Goal: Information Seeking & Learning: Check status

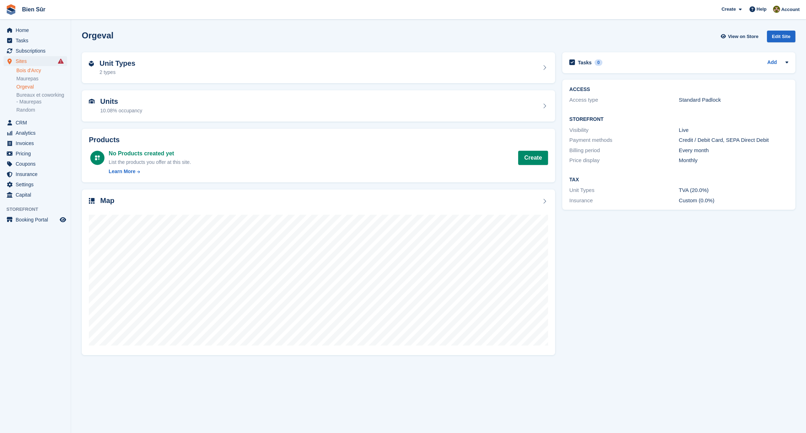
click at [35, 71] on link "Bois d'Arcy" at bounding box center [41, 70] width 51 height 7
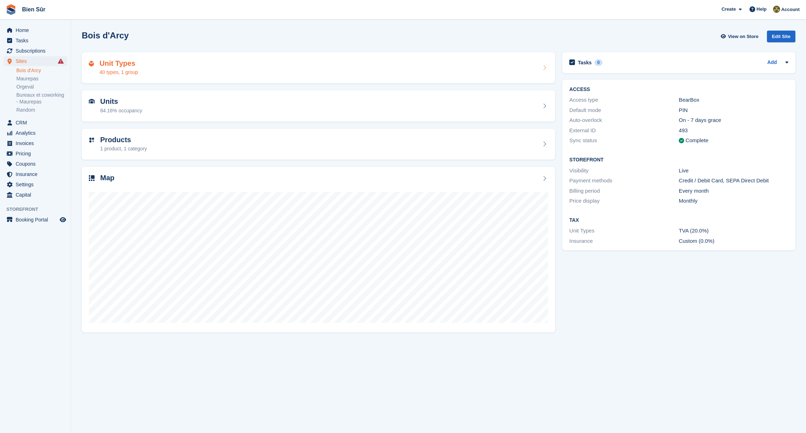
drag, startPoint x: 0, startPoint y: 0, endPoint x: 153, endPoint y: 61, distance: 164.4
click at [153, 61] on div "Unit Types 40 types, 1 group" at bounding box center [318, 67] width 459 height 17
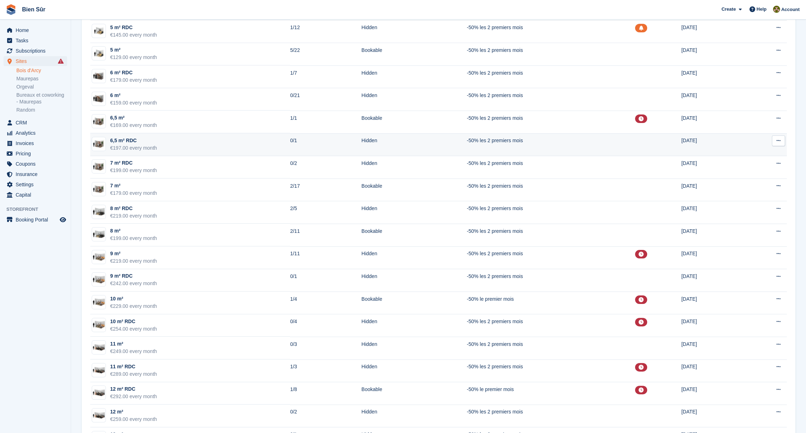
scroll to position [391, 0]
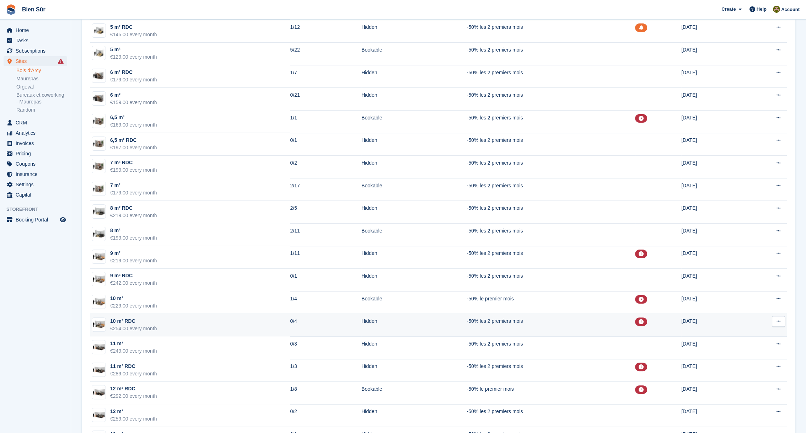
click at [149, 319] on div "10 m² RDC" at bounding box center [133, 320] width 47 height 7
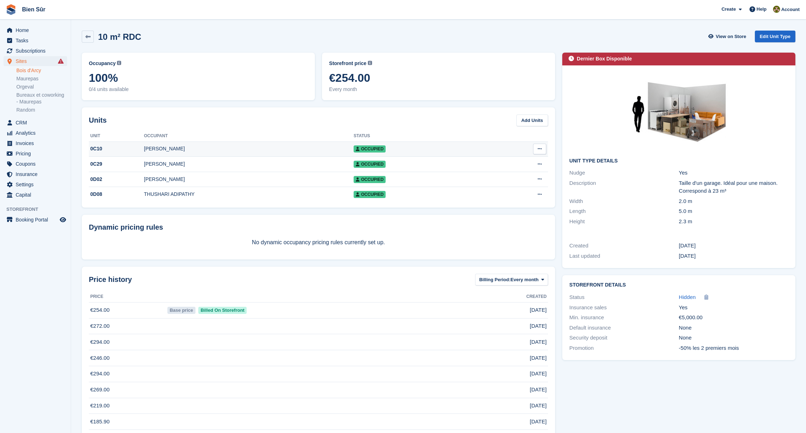
click at [162, 145] on div "Pascale Garrow" at bounding box center [249, 148] width 210 height 7
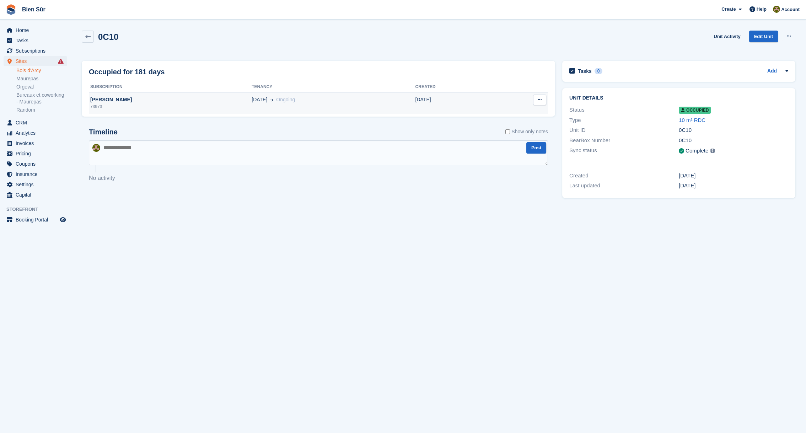
click at [152, 98] on div "Pascale Garrow" at bounding box center [170, 99] width 163 height 7
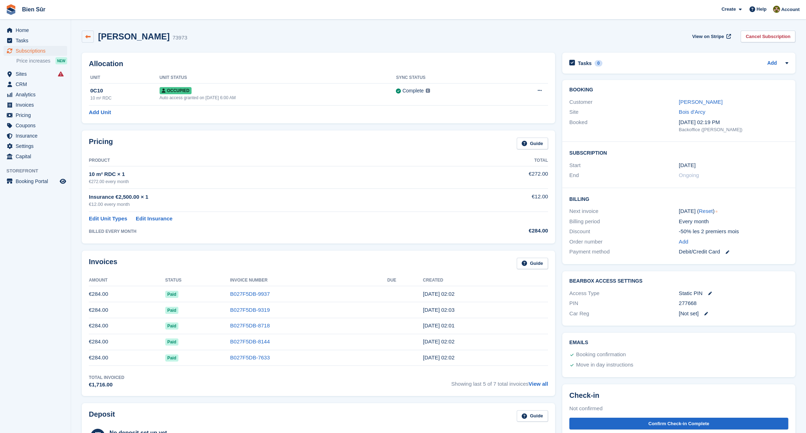
click at [87, 36] on icon at bounding box center [87, 36] width 5 height 5
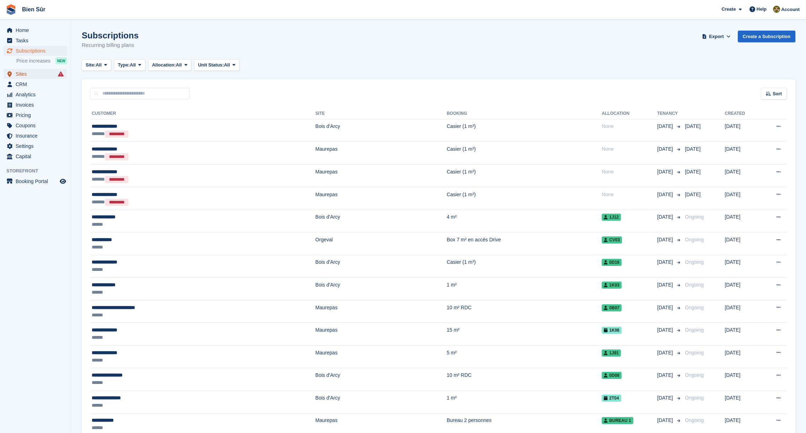
click at [25, 72] on span "Sites" at bounding box center [37, 74] width 43 height 10
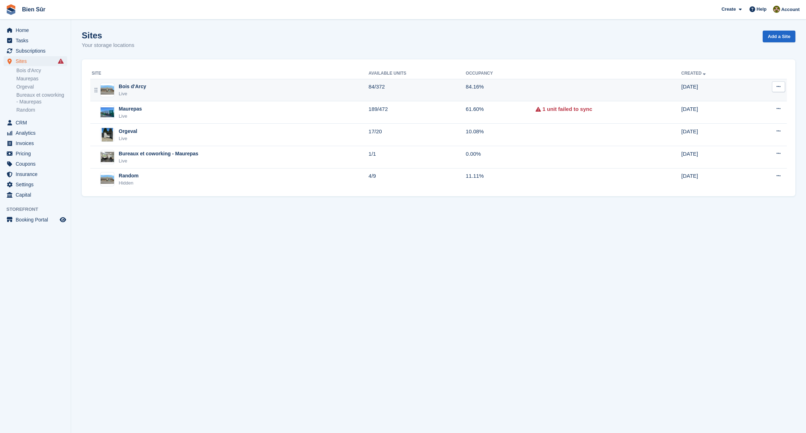
click at [142, 91] on div "Live" at bounding box center [132, 93] width 27 height 7
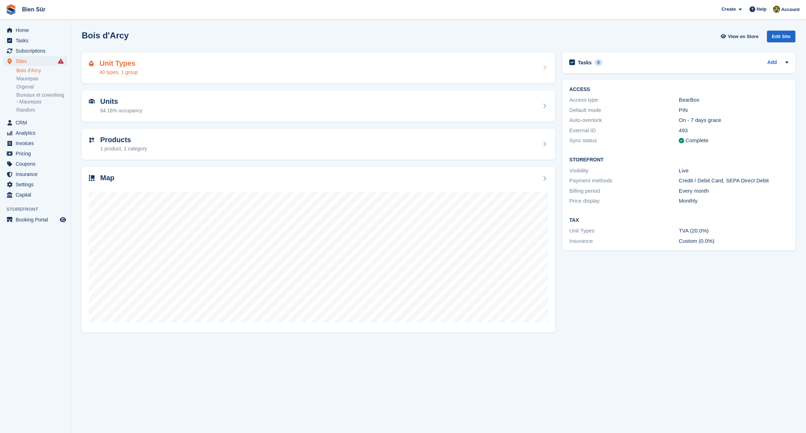
click at [161, 66] on div "Unit Types 40 types, 1 group" at bounding box center [318, 67] width 459 height 17
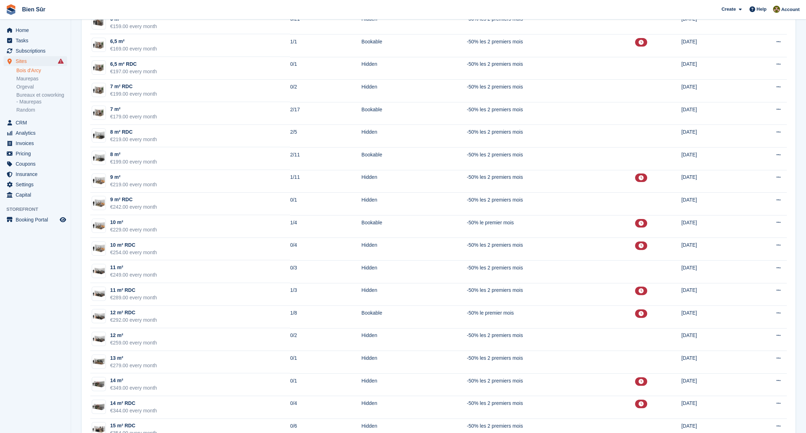
scroll to position [468, 0]
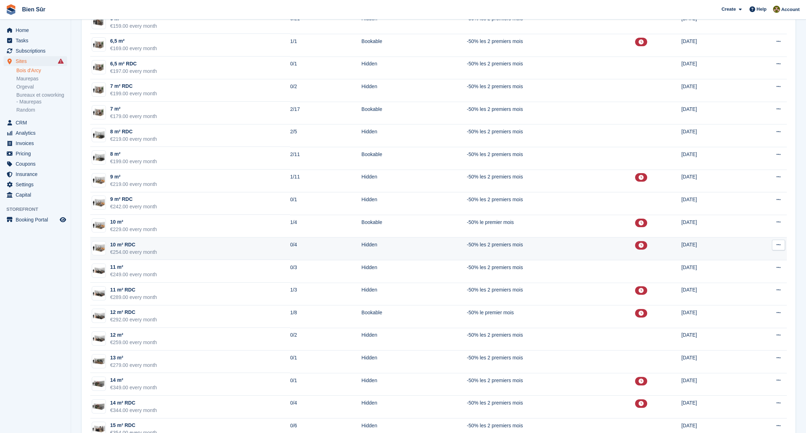
click at [135, 243] on div "10 m² RDC" at bounding box center [133, 244] width 47 height 7
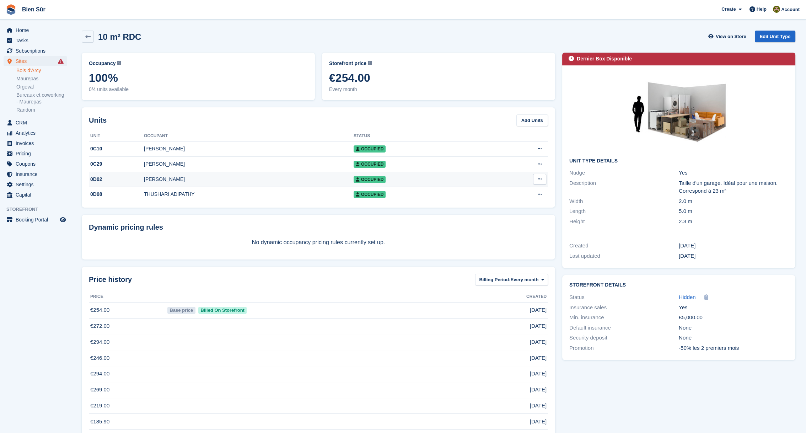
click at [178, 181] on div "[PERSON_NAME]" at bounding box center [249, 178] width 210 height 7
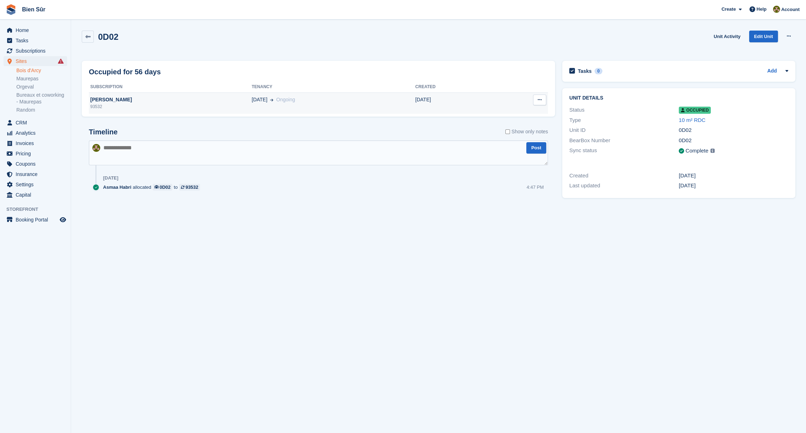
click at [156, 94] on td "AJ PANUZZO Saifeddine Dridi 93532" at bounding box center [170, 102] width 163 height 21
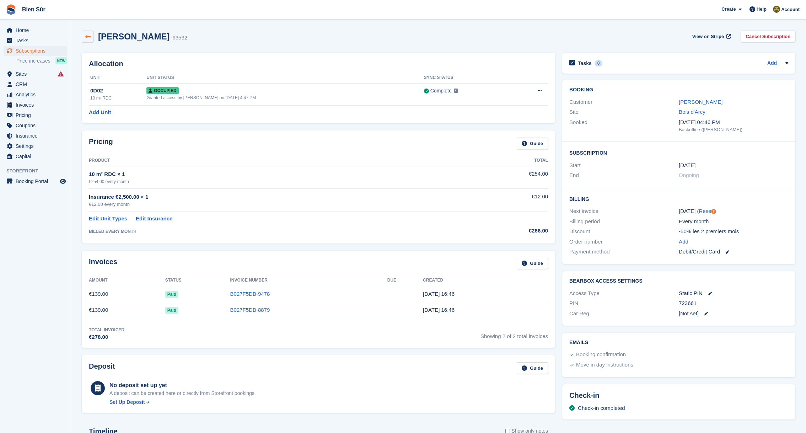
click at [86, 37] on icon at bounding box center [87, 36] width 5 height 5
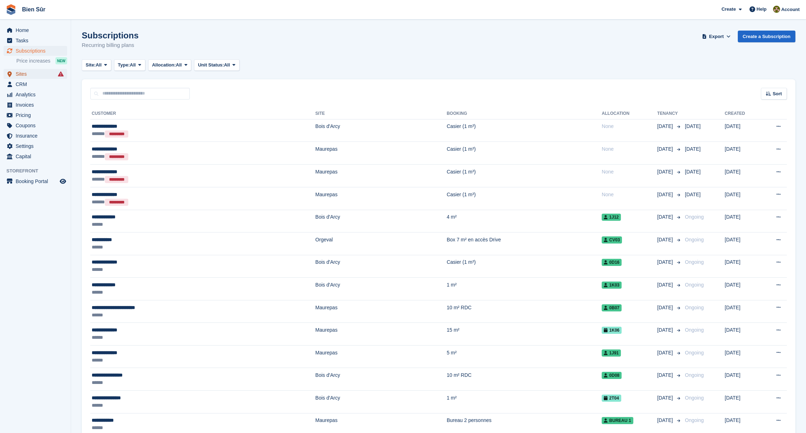
click at [22, 74] on span "Sites" at bounding box center [37, 74] width 43 height 10
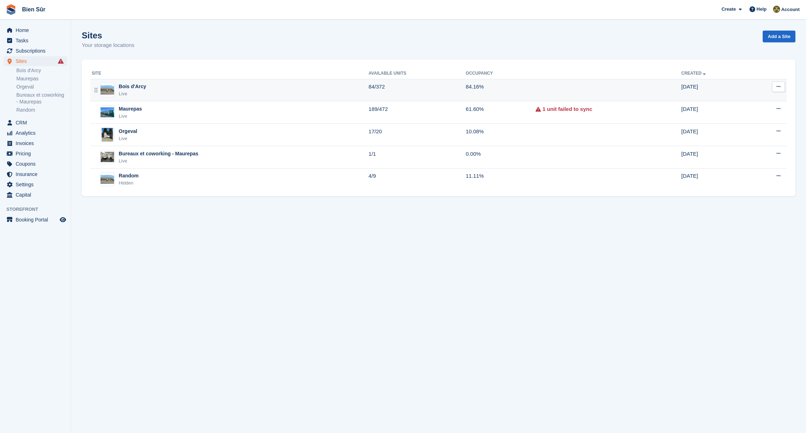
click at [126, 87] on div "Bois d'Arcy" at bounding box center [132, 86] width 27 height 7
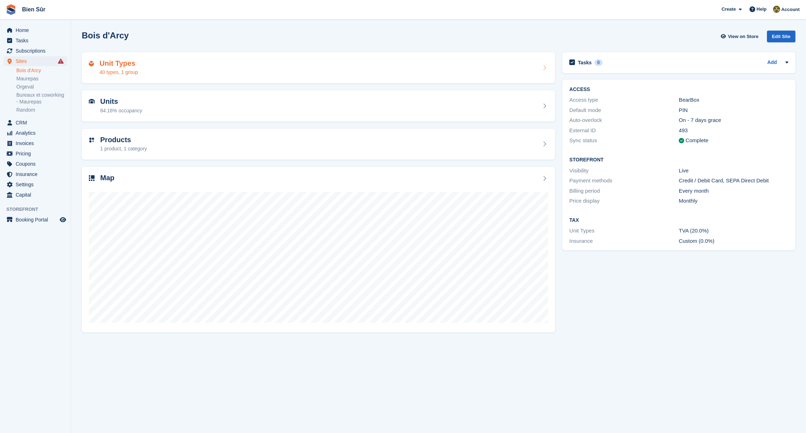
click at [123, 65] on h2 "Unit Types" at bounding box center [118, 63] width 38 height 8
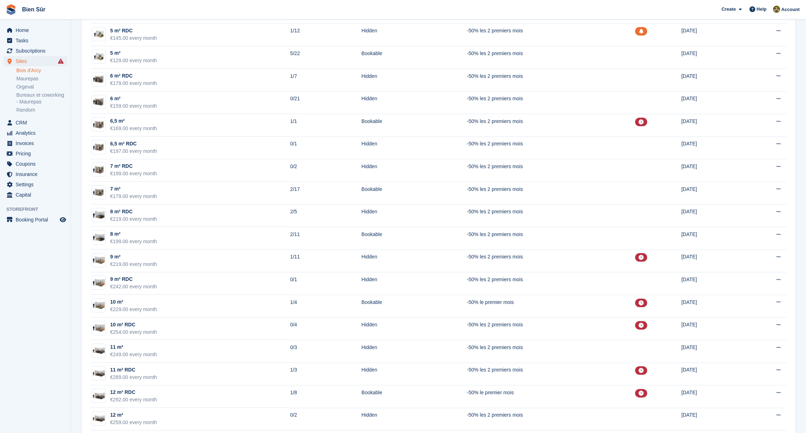
scroll to position [388, 0]
click at [134, 328] on div "€254.00 every month" at bounding box center [133, 331] width 47 height 7
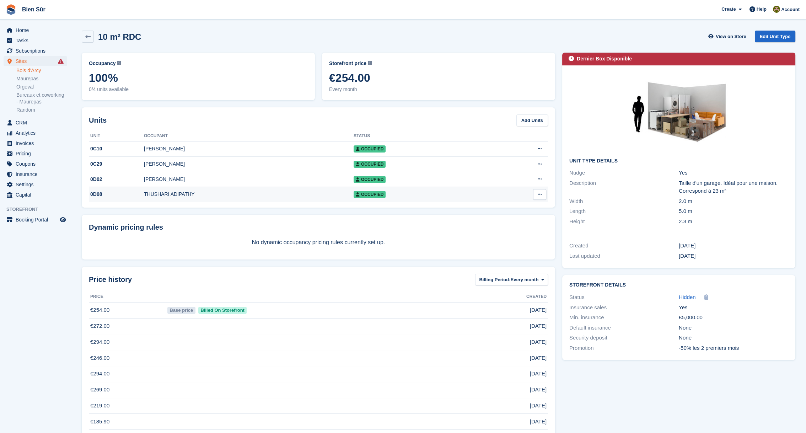
click at [164, 196] on div "THUSHARI ADIPATHY" at bounding box center [249, 193] width 210 height 7
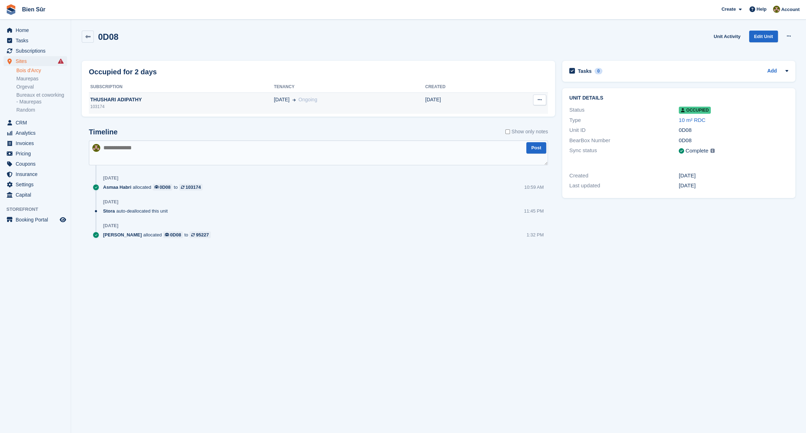
click at [181, 102] on div "THUSHARI ADIPATHY" at bounding box center [181, 99] width 185 height 7
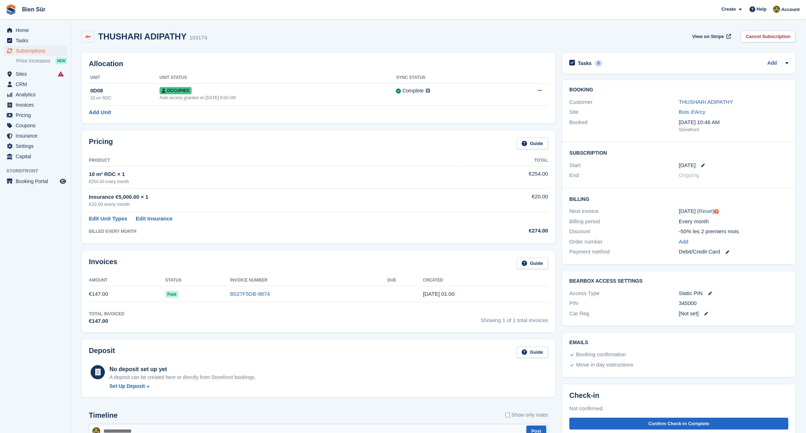
click at [86, 33] on link at bounding box center [88, 37] width 12 height 12
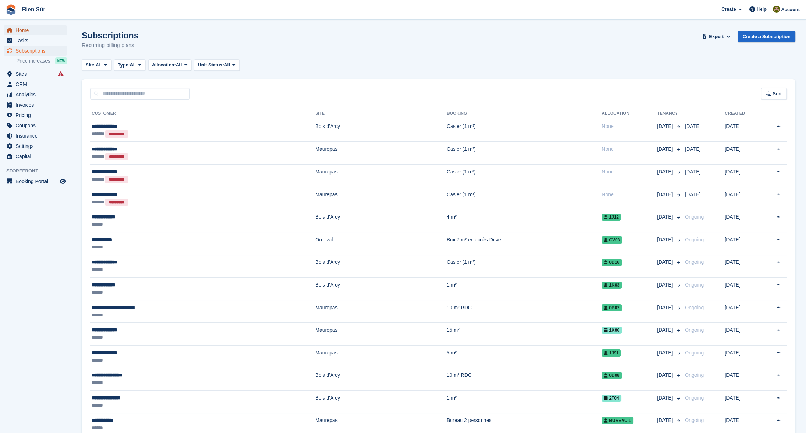
click at [29, 31] on span "Home" at bounding box center [37, 30] width 43 height 10
